Goal: Find specific page/section: Find specific page/section

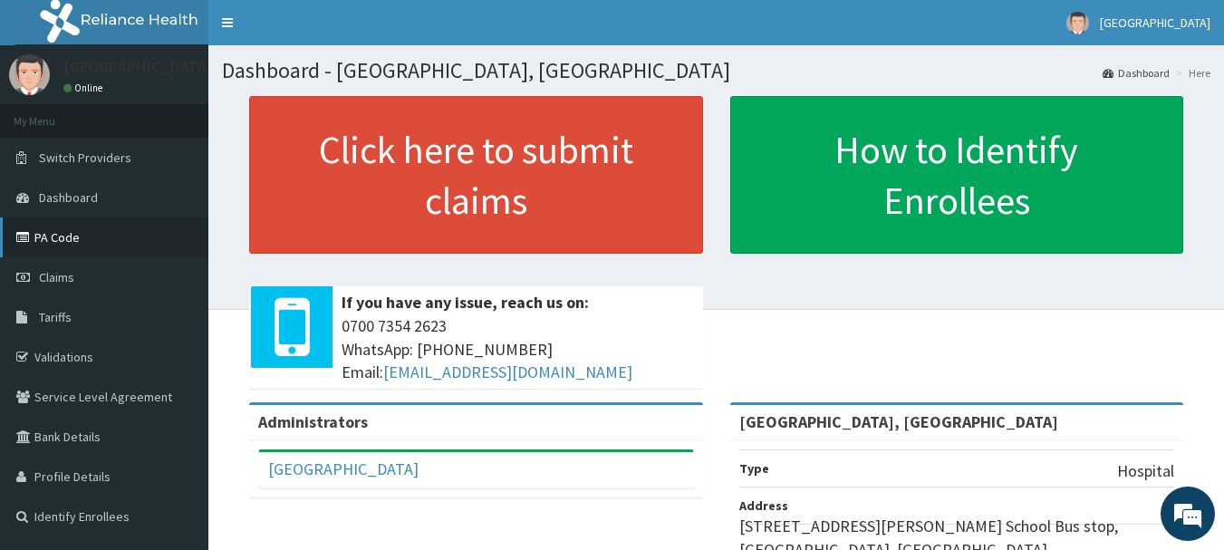
click at [97, 244] on link "PA Code" at bounding box center [104, 238] width 208 height 40
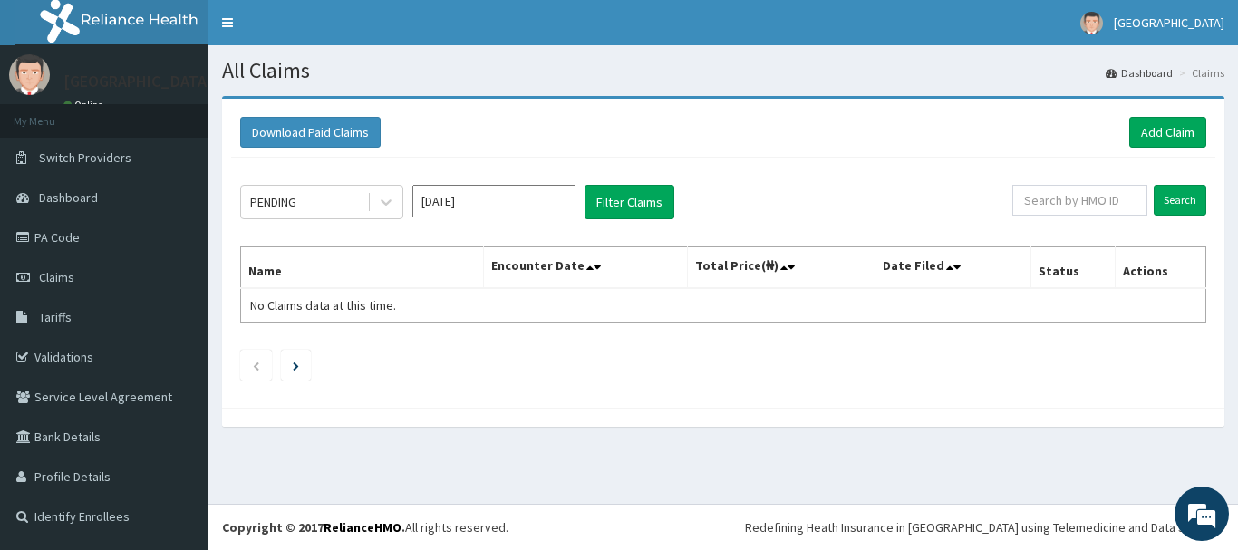
click at [1167, 111] on div "Download Paid Claims Add Claim" at bounding box center [723, 133] width 984 height 50
